Goal: Navigation & Orientation: Find specific page/section

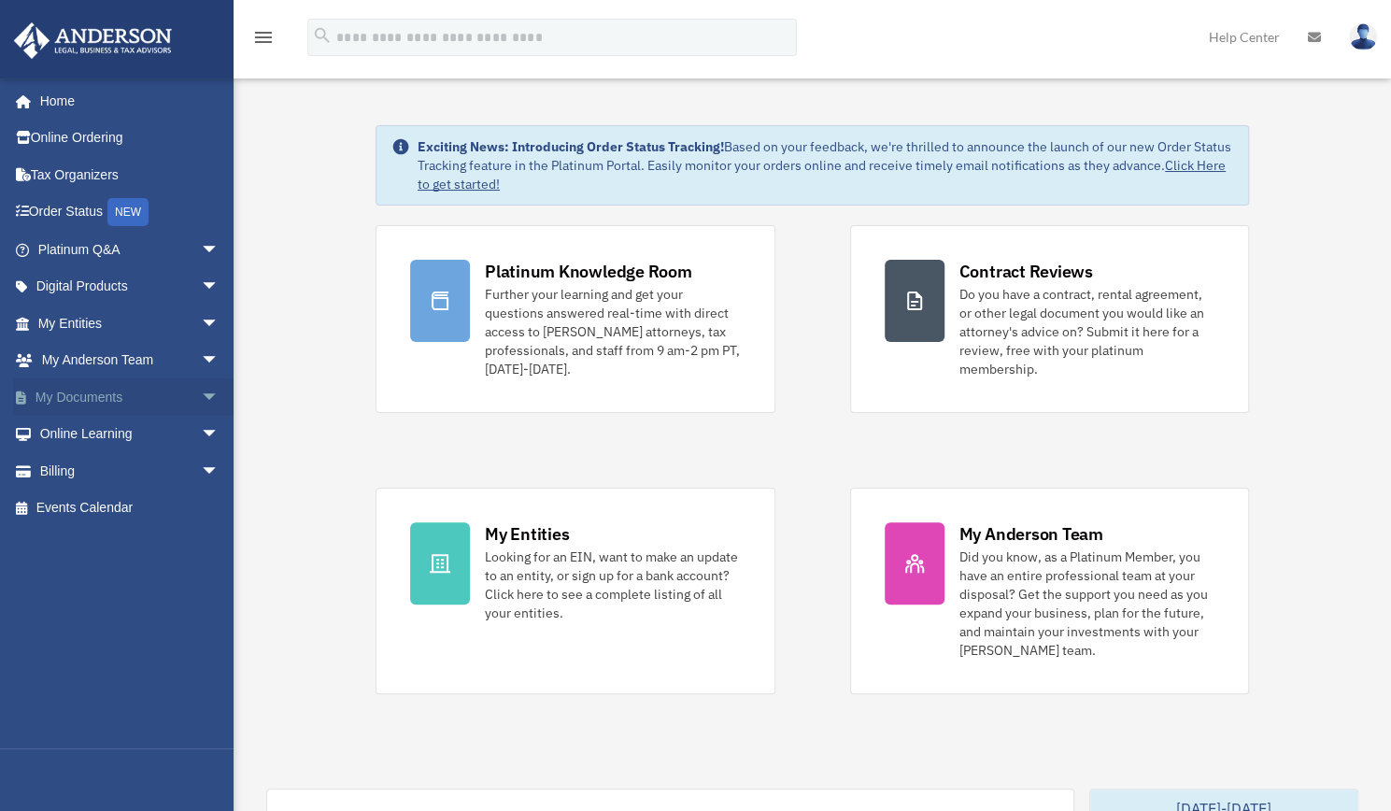
click at [104, 388] on link "My Documents arrow_drop_down" at bounding box center [130, 396] width 234 height 37
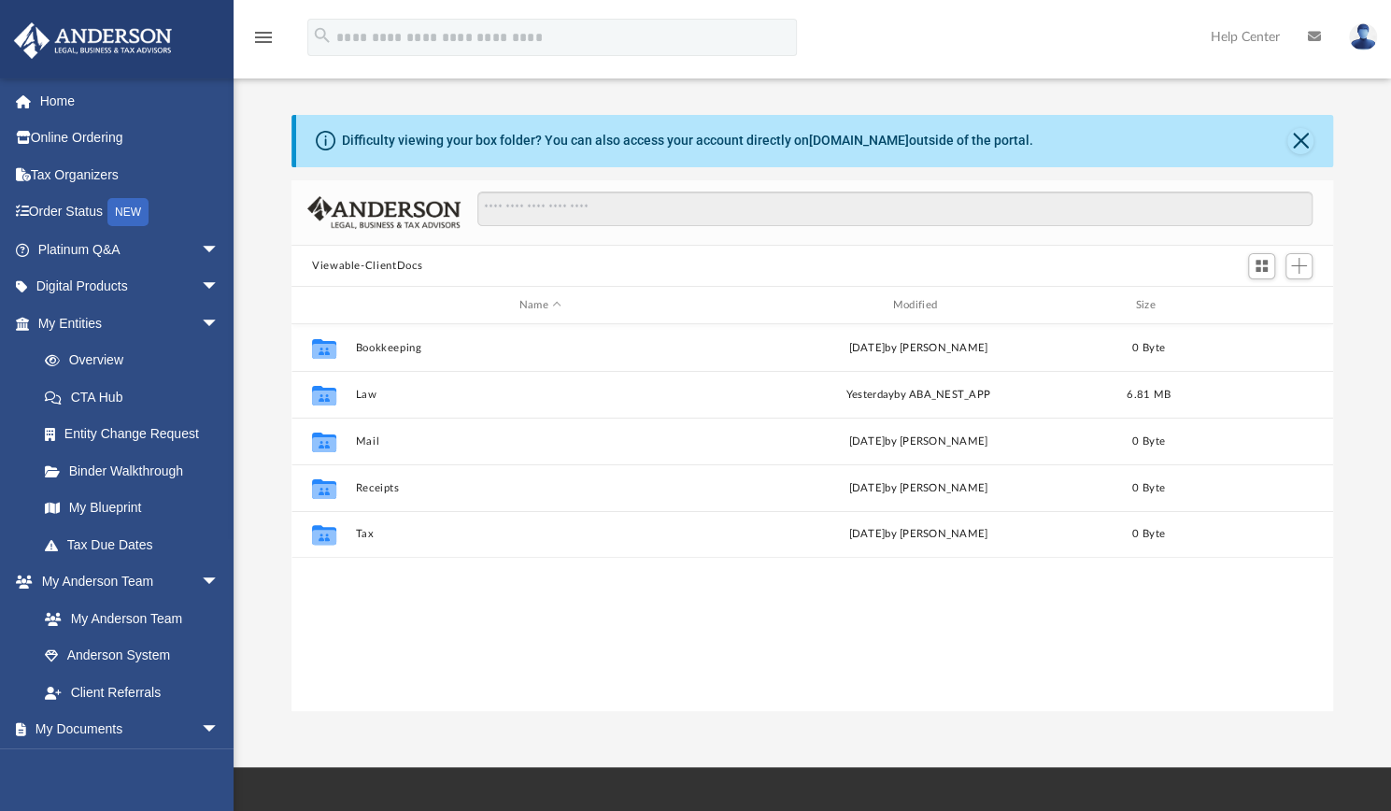
scroll to position [410, 1027]
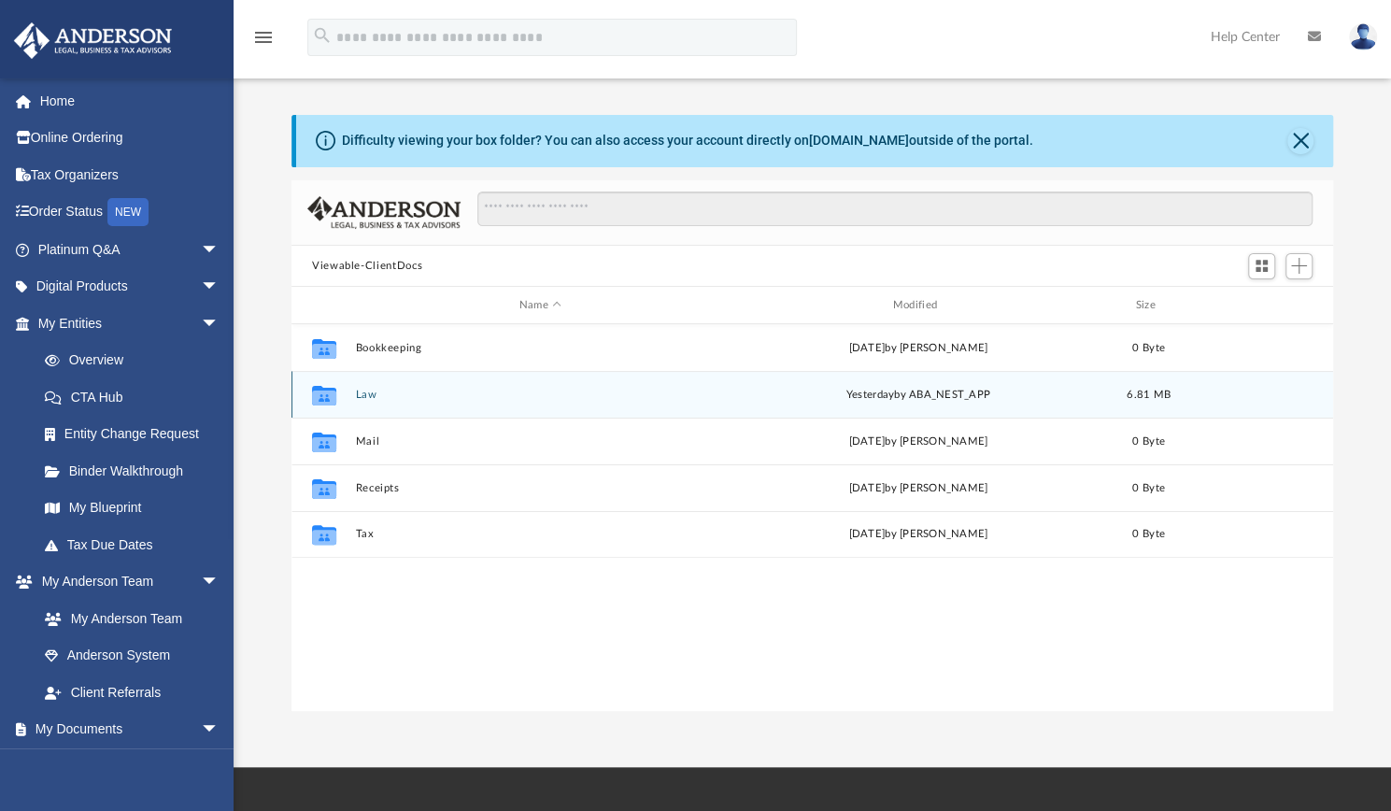
click at [873, 401] on div "yesterday by ABA_NEST_APP" at bounding box center [918, 395] width 370 height 17
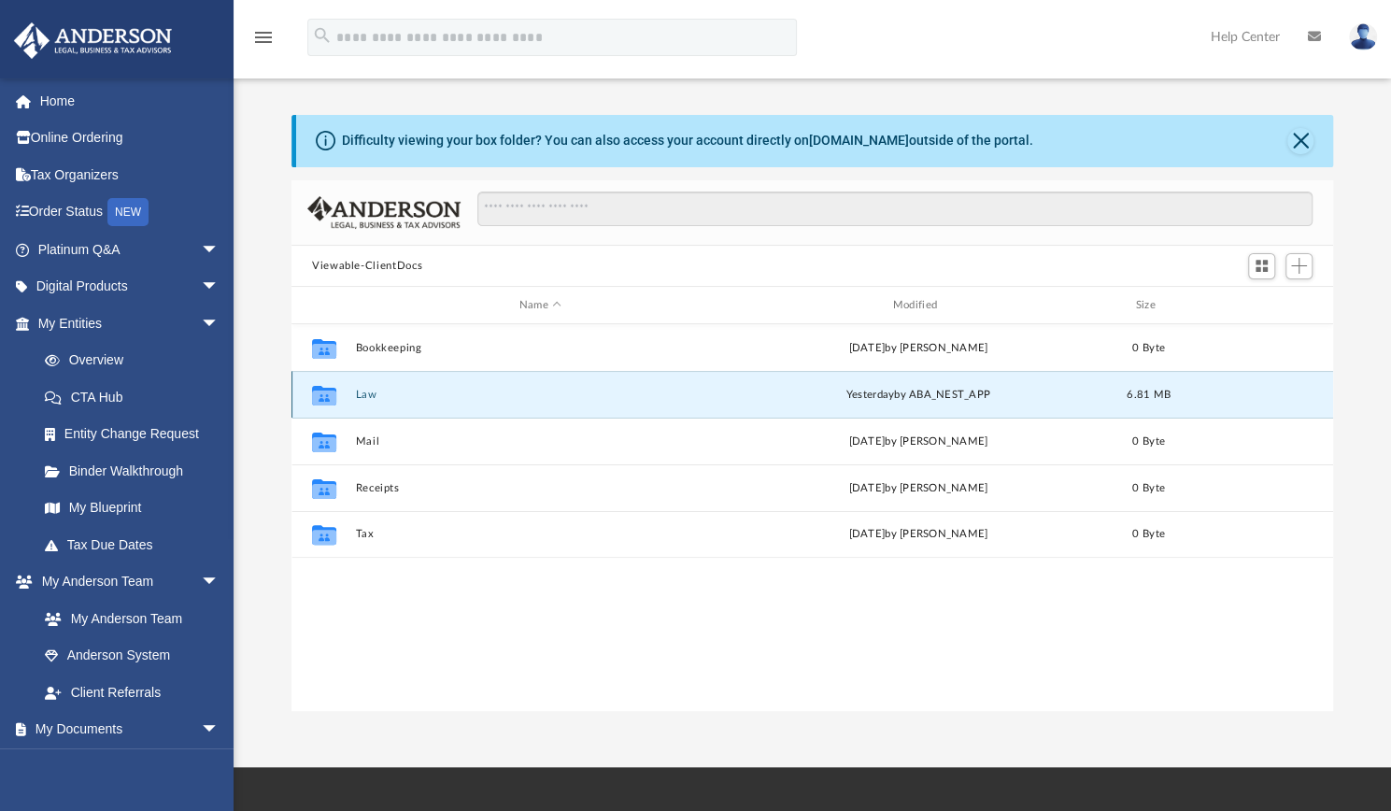
click at [873, 401] on div "yesterday by ABA_NEST_APP" at bounding box center [918, 395] width 370 height 17
click at [314, 401] on icon "grid" at bounding box center [324, 398] width 24 height 15
click at [332, 394] on icon "grid" at bounding box center [324, 398] width 24 height 15
click at [510, 406] on div "Collaborated Folder Law yesterday by ABA_NEST_APP 6.81 MB" at bounding box center [812, 394] width 1042 height 47
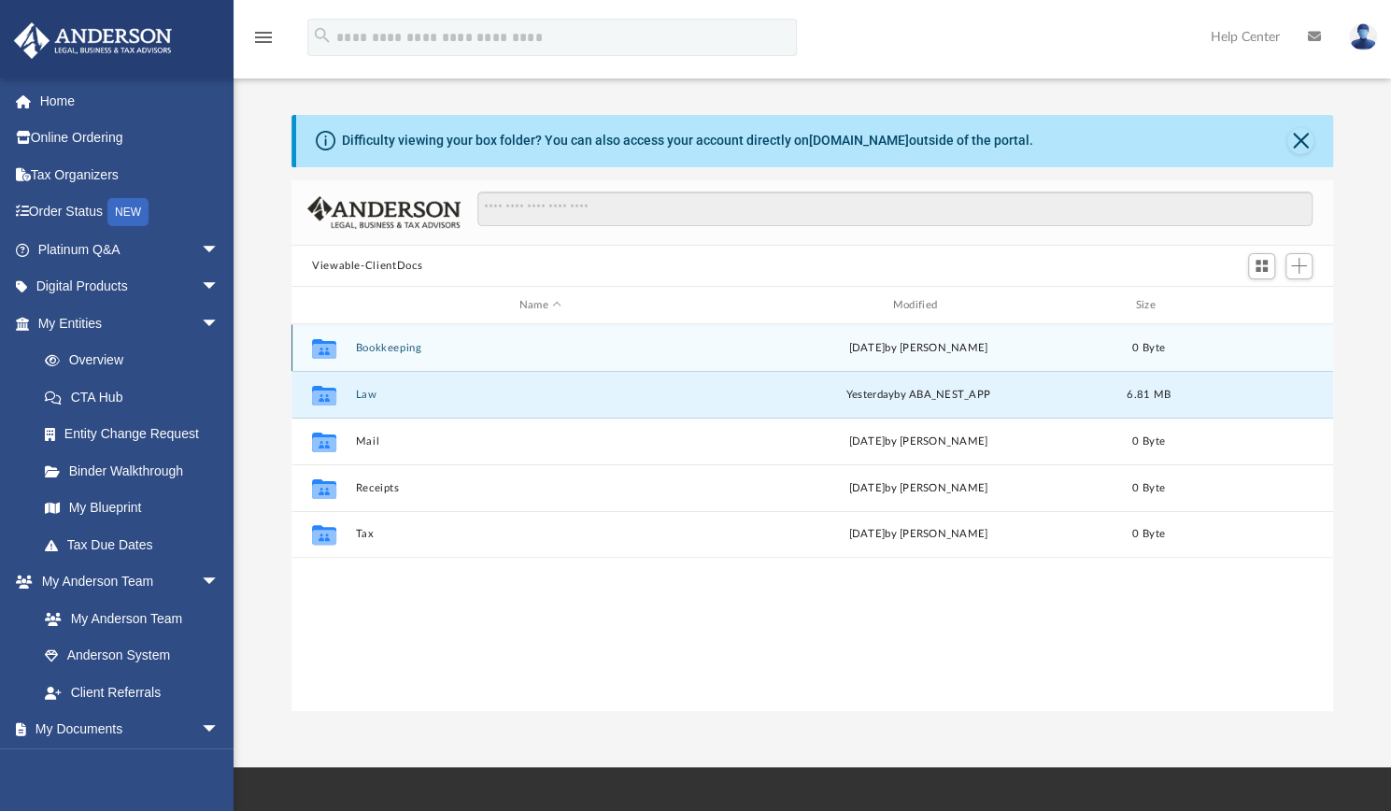
click at [338, 346] on icon "Collaborated Folder" at bounding box center [324, 349] width 30 height 30
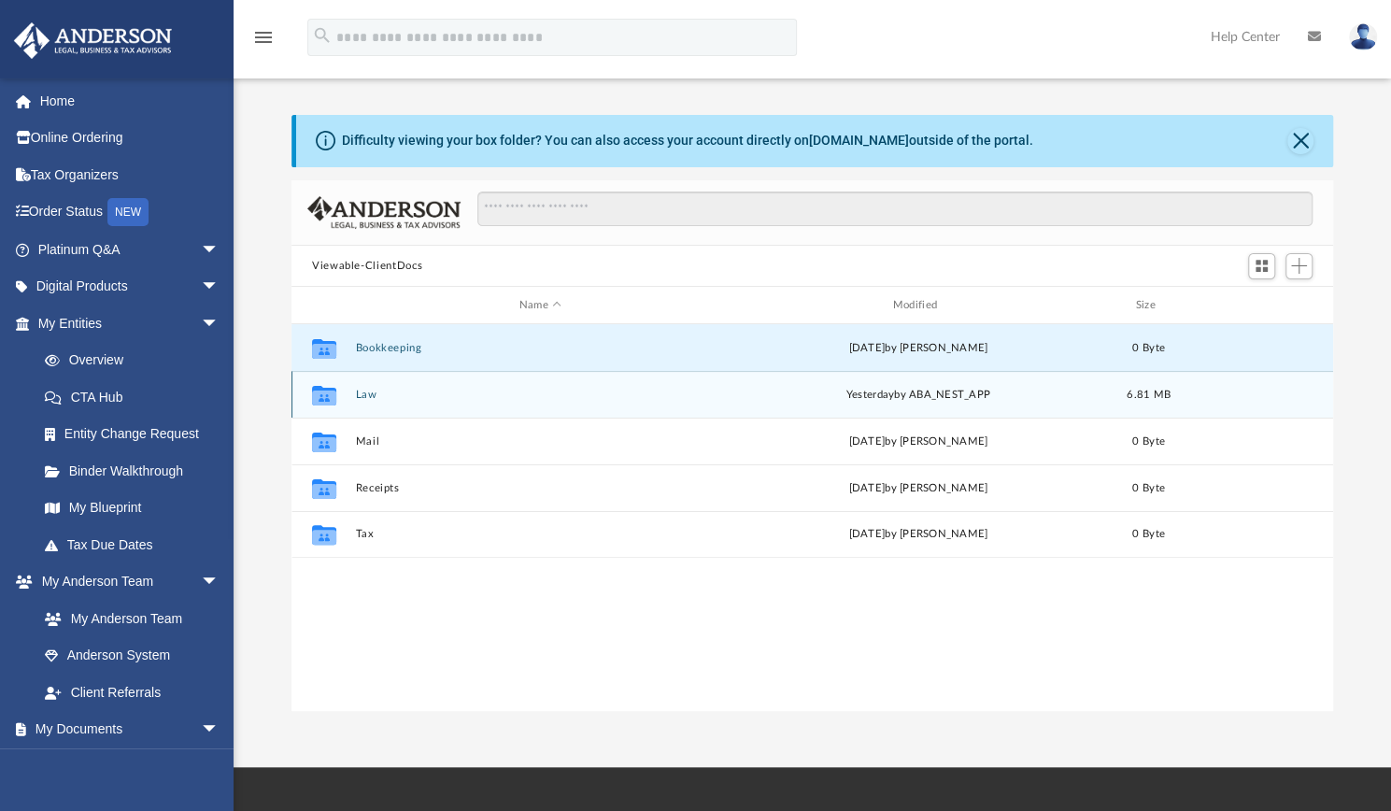
click at [314, 400] on icon "grid" at bounding box center [324, 398] width 24 height 15
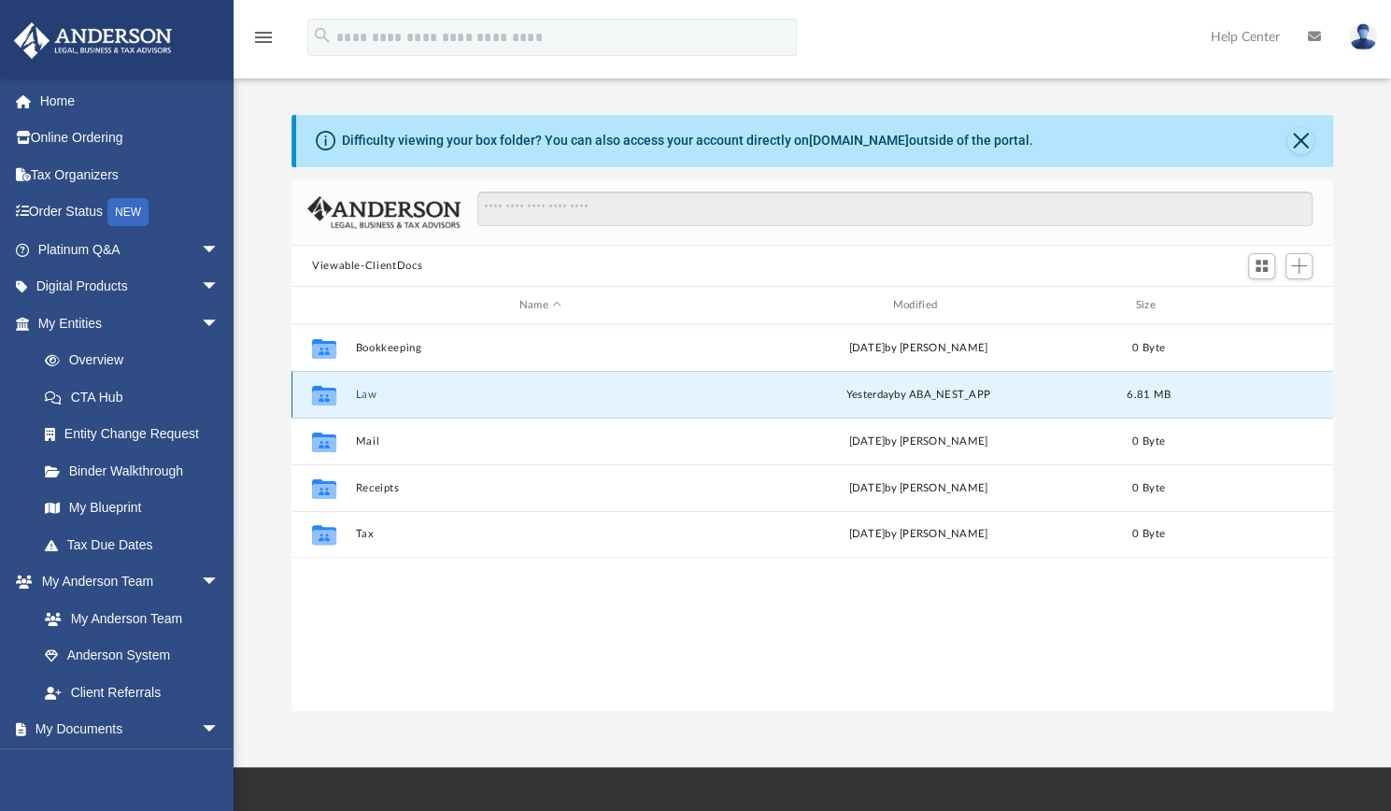
click at [314, 400] on icon "grid" at bounding box center [324, 398] width 24 height 15
click at [161, 431] on link "Entity Change Request" at bounding box center [136, 434] width 221 height 37
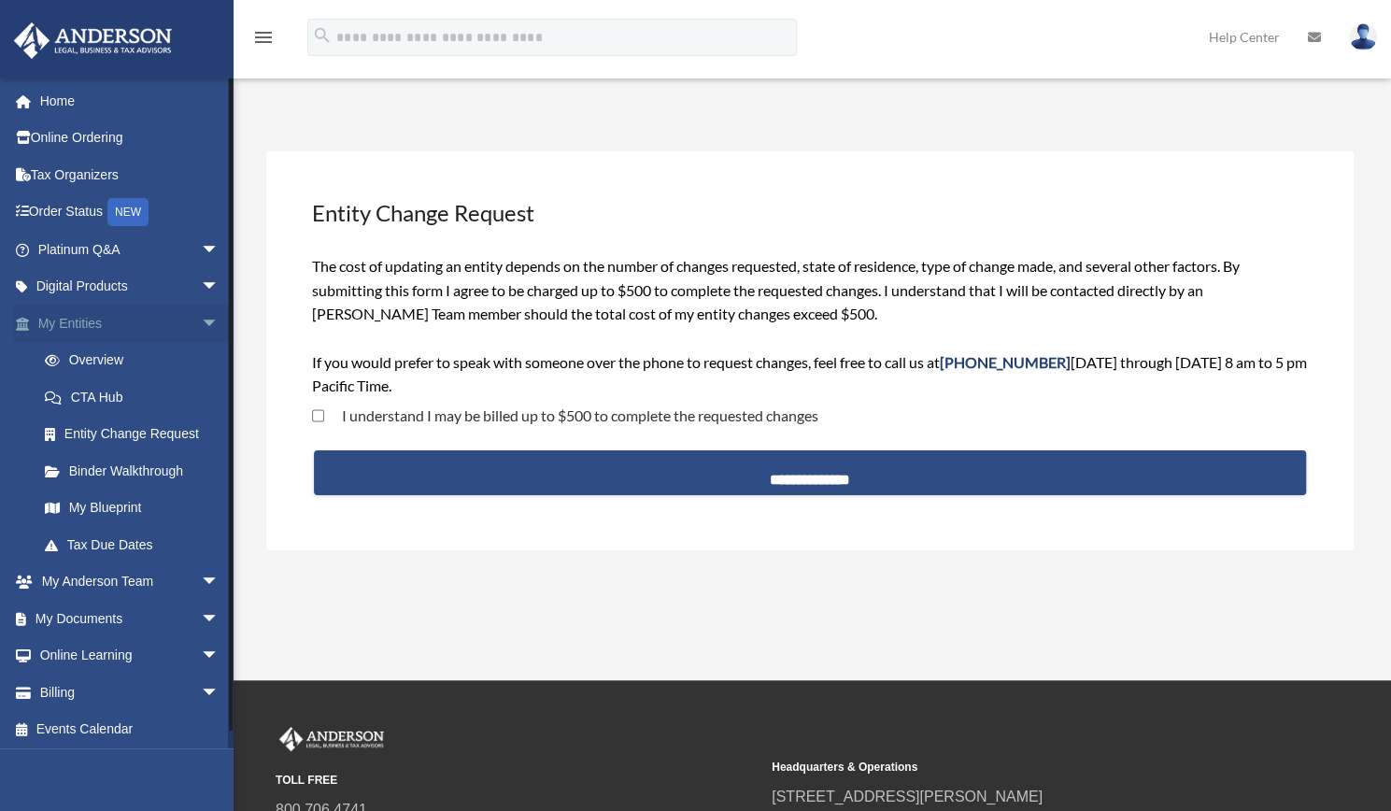
click at [94, 322] on link "My Entities arrow_drop_down" at bounding box center [130, 323] width 234 height 37
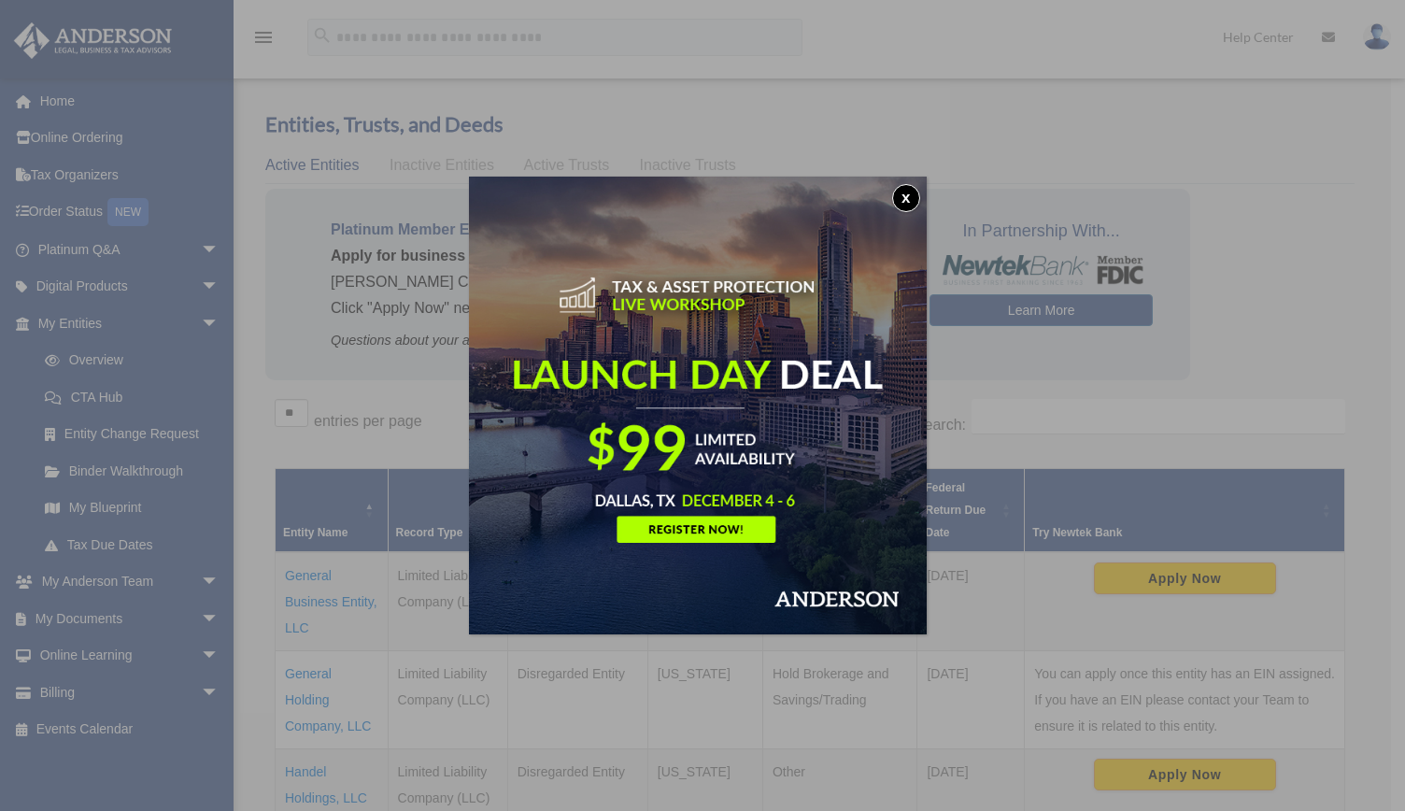
click at [914, 195] on button "x" at bounding box center [906, 198] width 28 height 28
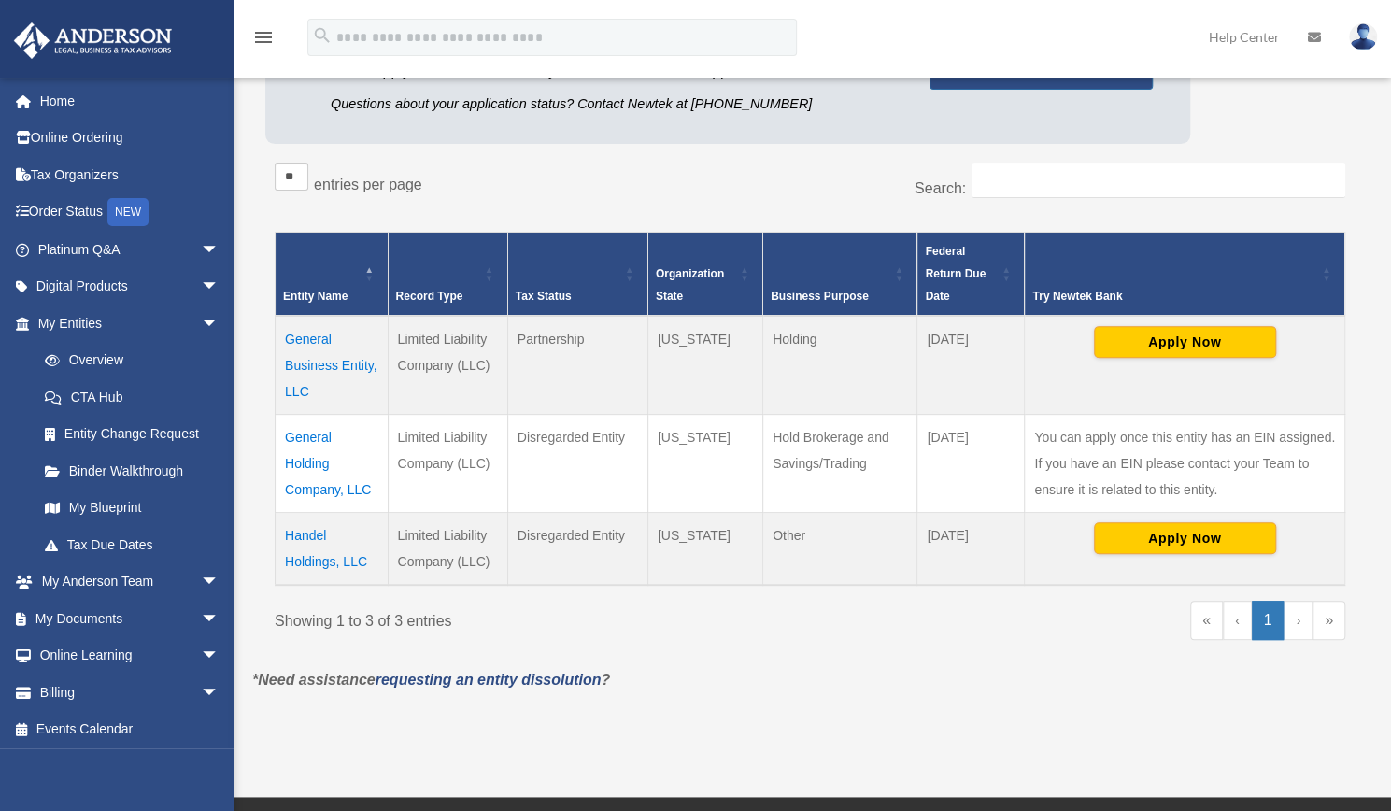
scroll to position [237, 0]
click at [299, 545] on td "Handel Holdings, LLC" at bounding box center [332, 547] width 113 height 73
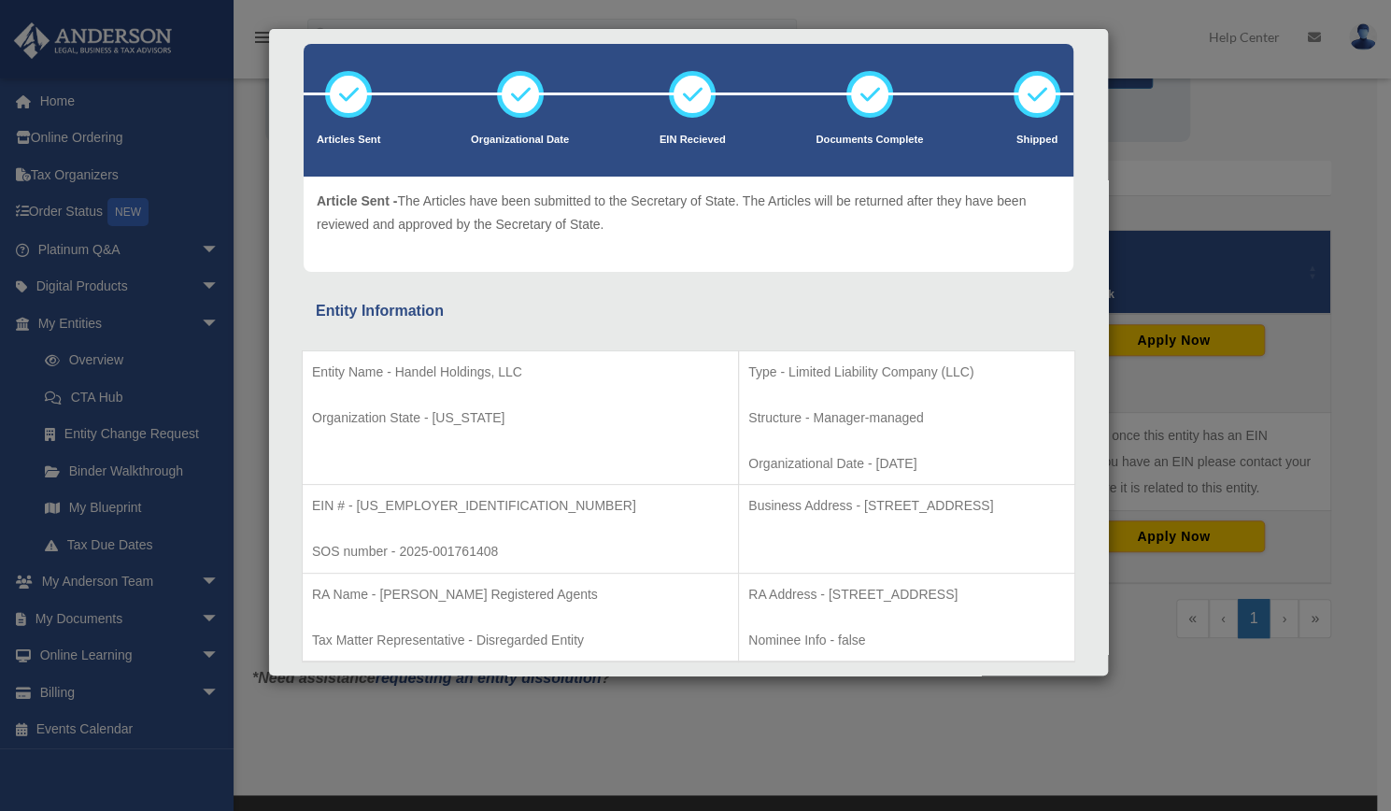
scroll to position [0, 0]
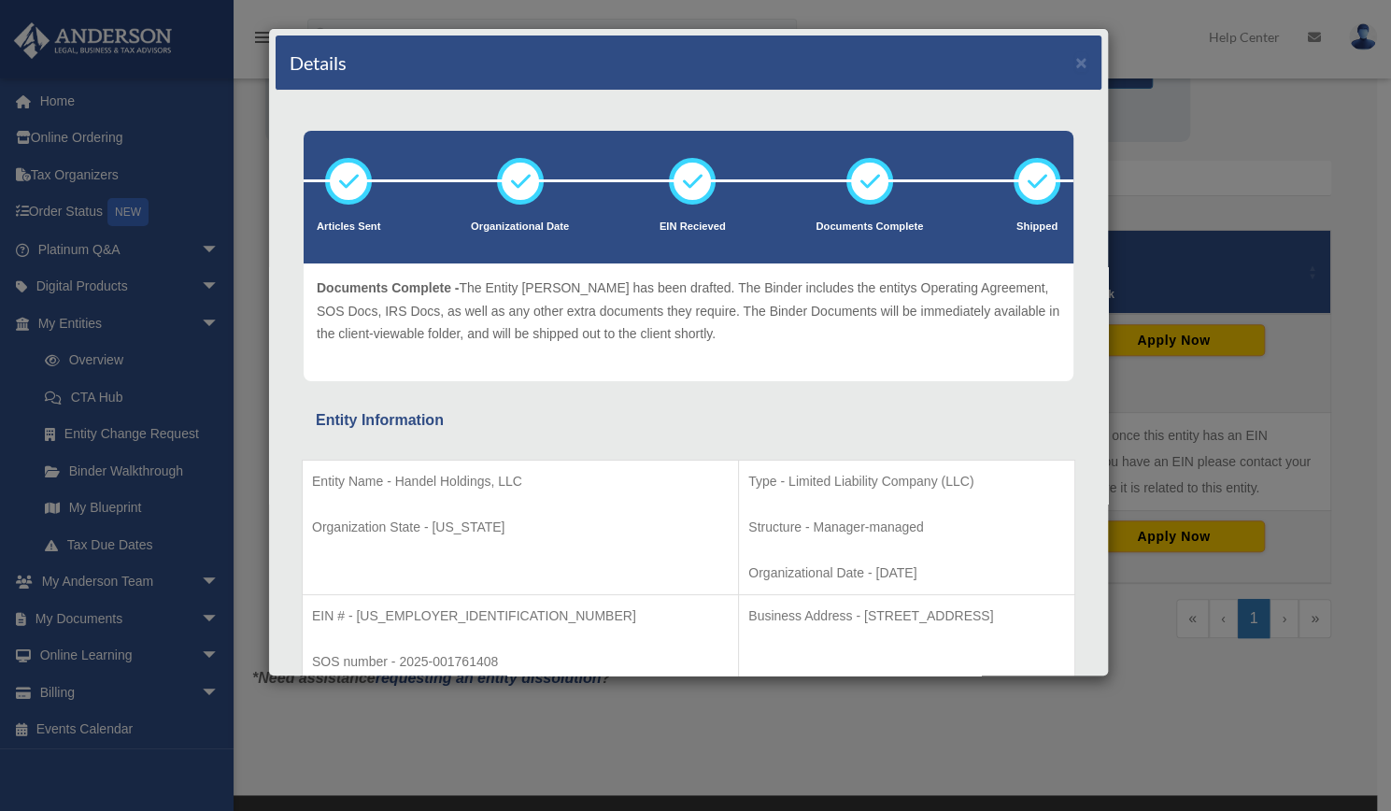
click at [1217, 192] on div "Details × Articles Sent Organizational Date" at bounding box center [695, 405] width 1391 height 811
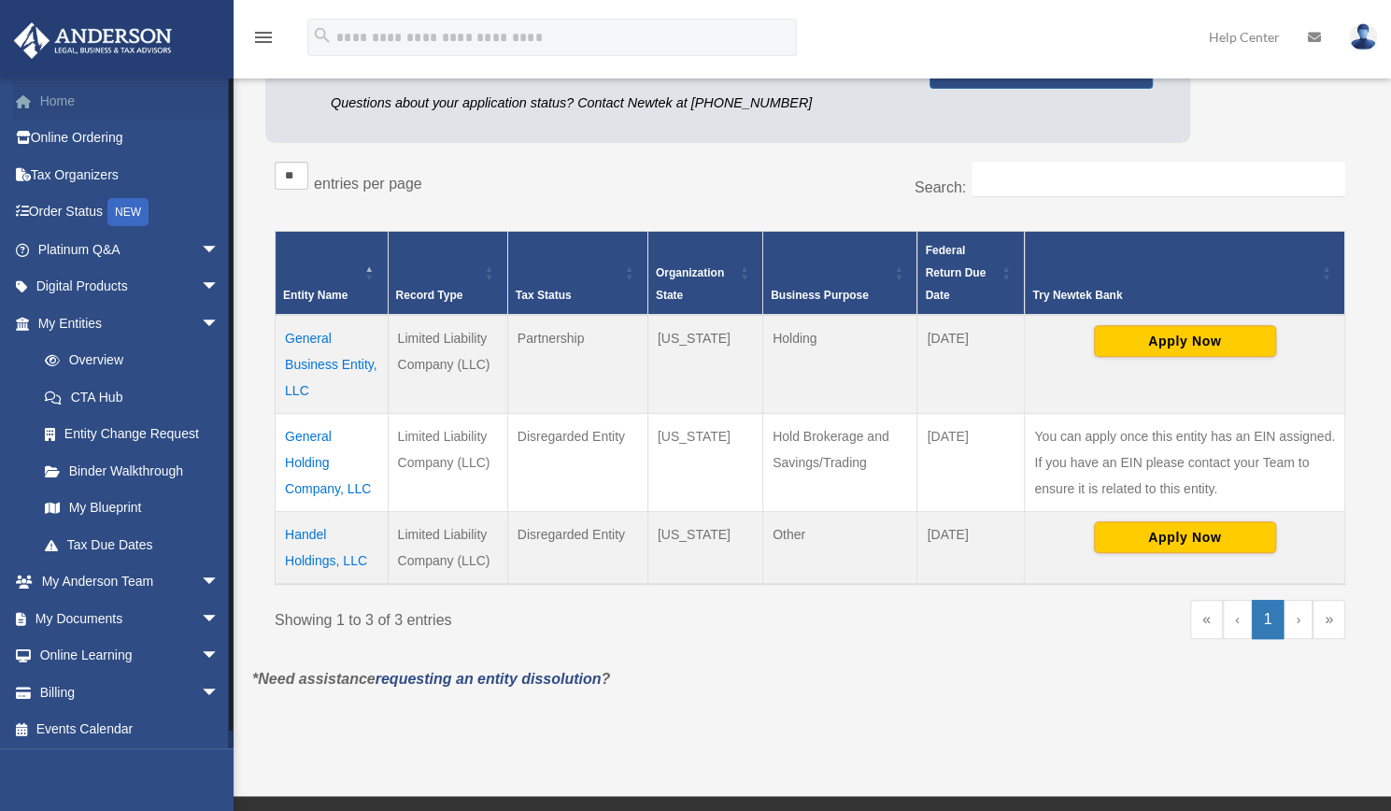
click at [56, 109] on link "Home" at bounding box center [130, 100] width 234 height 37
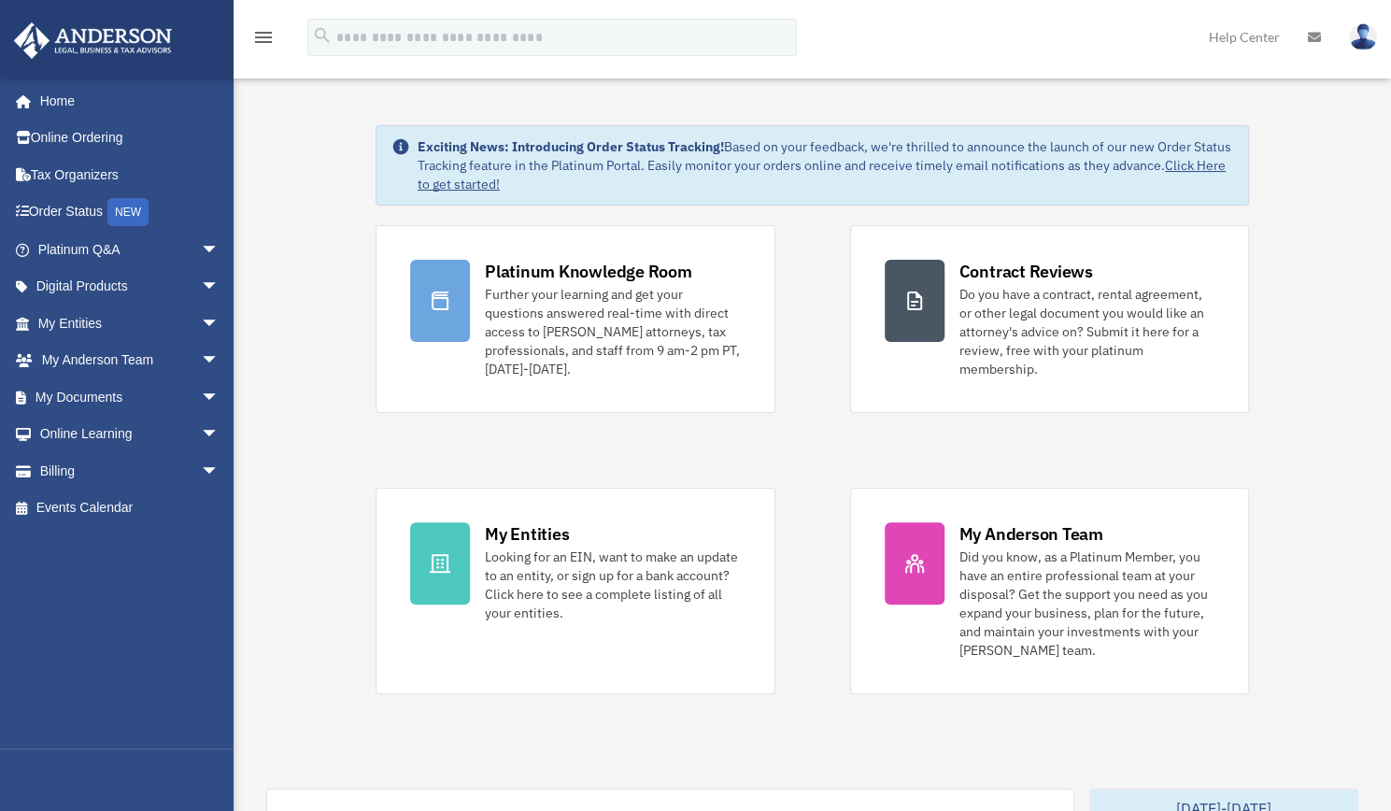
click at [1366, 34] on img at bounding box center [1363, 36] width 28 height 27
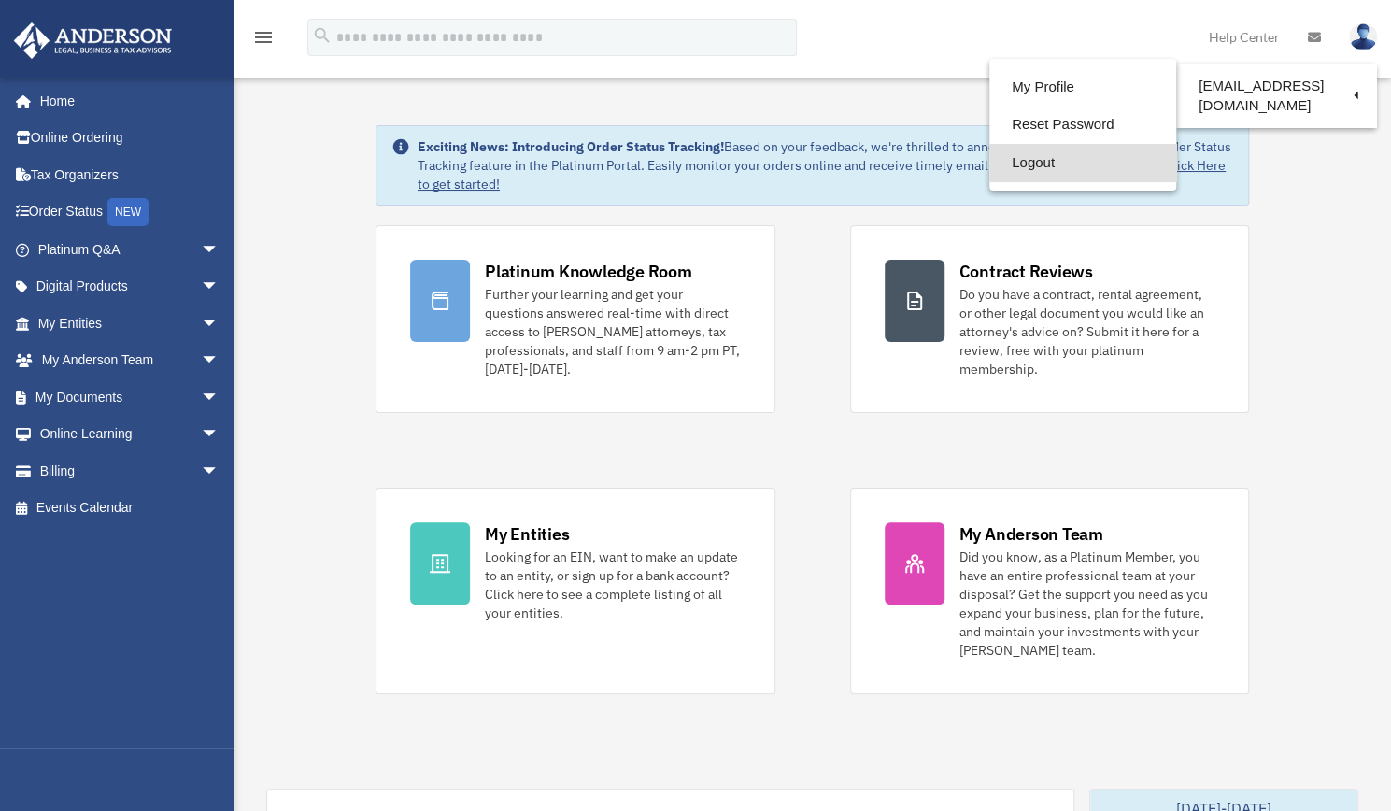
click at [1008, 164] on link "Logout" at bounding box center [1082, 163] width 187 height 38
